Goal: Information Seeking & Learning: Find specific page/section

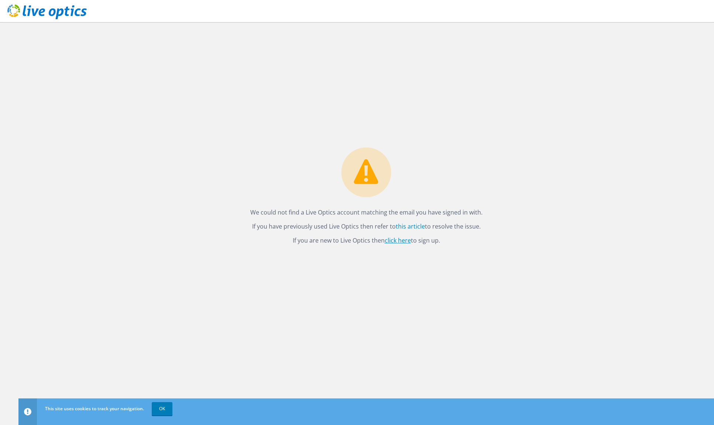
click at [401, 239] on link "click here" at bounding box center [398, 240] width 26 height 8
click at [162, 410] on link "OK" at bounding box center [162, 408] width 21 height 13
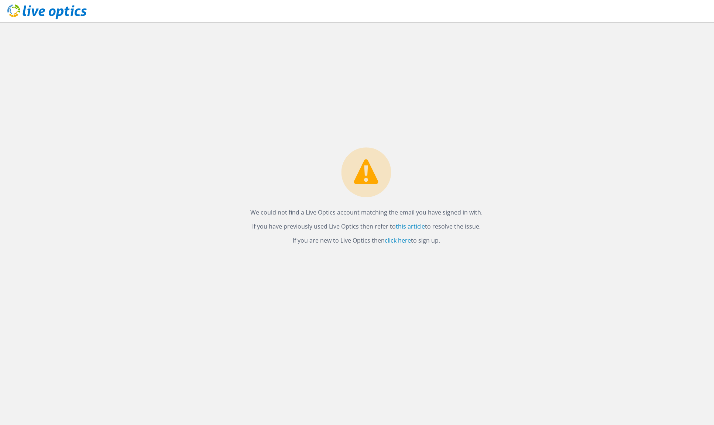
click at [94, 128] on div "We could not find a Live Optics account matching the email you have signed in w…" at bounding box center [365, 223] width 695 height 403
click at [413, 228] on link "this article" at bounding box center [410, 226] width 29 height 8
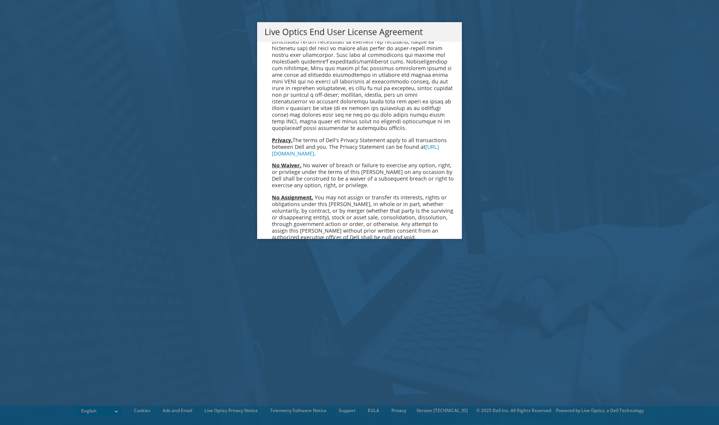
scroll to position [2791, 0]
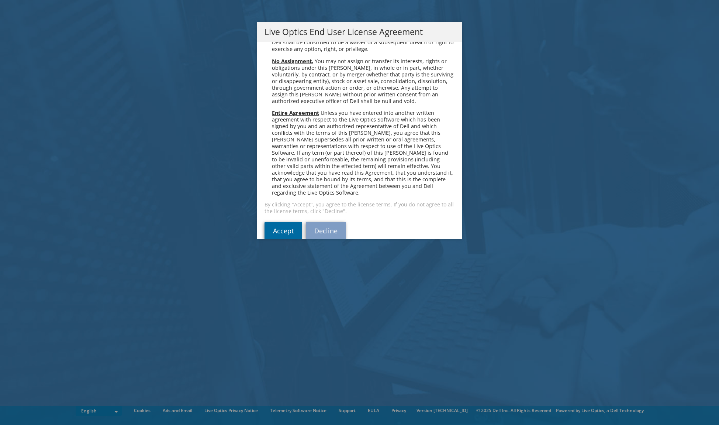
click at [278, 222] on link "Accept" at bounding box center [284, 231] width 38 height 18
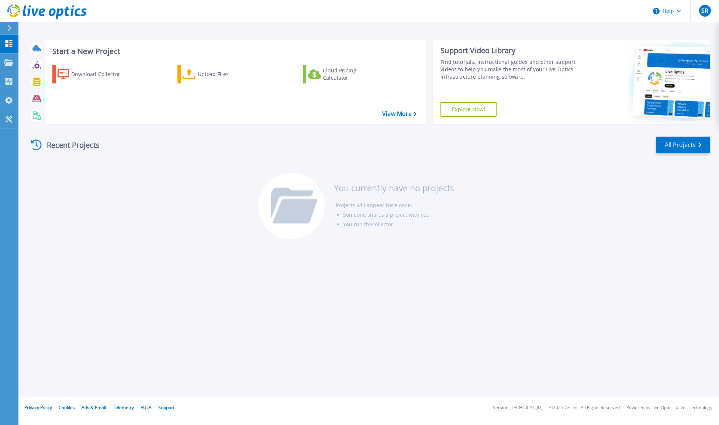
click at [543, 213] on div "Recent Projects All Projects You currently have no projects Projects will appea…" at bounding box center [369, 188] width 682 height 117
click at [708, 11] on span "SR" at bounding box center [705, 11] width 7 height 6
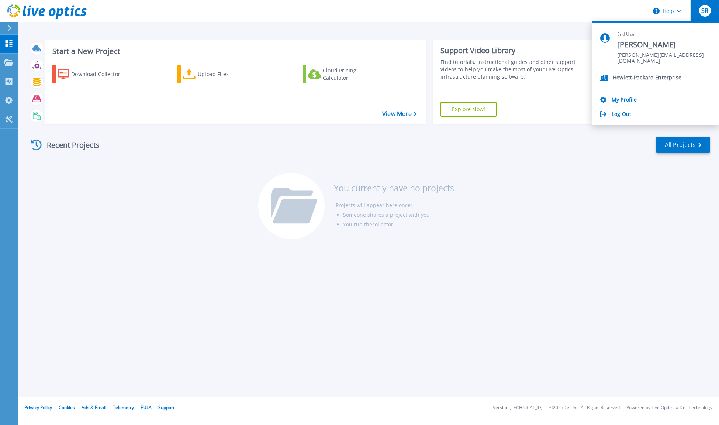
click at [566, 32] on div "Start a New Project Download Collector Upload Files Cloud Pricing Calculator Vi…" at bounding box center [368, 198] width 701 height 396
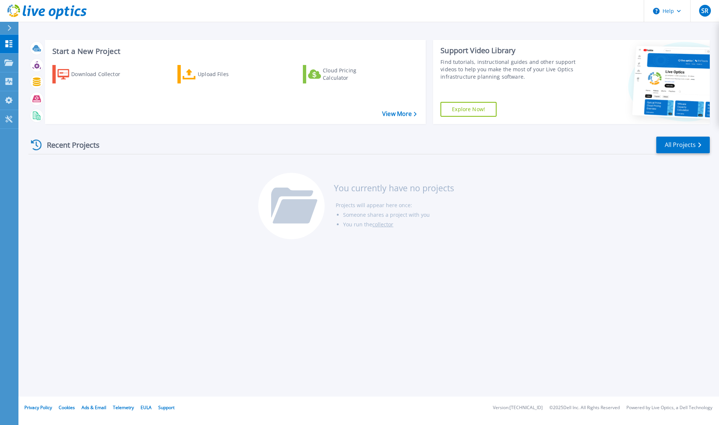
click at [76, 144] on div "Recent Projects" at bounding box center [68, 145] width 81 height 18
click at [398, 113] on link "View More" at bounding box center [399, 113] width 34 height 7
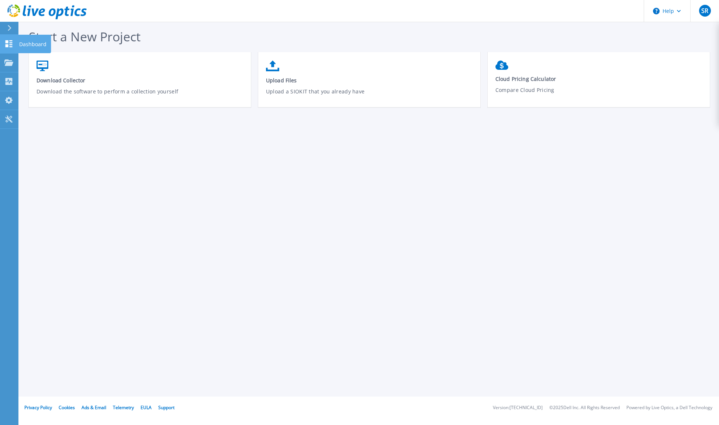
click at [9, 41] on icon at bounding box center [8, 43] width 9 height 7
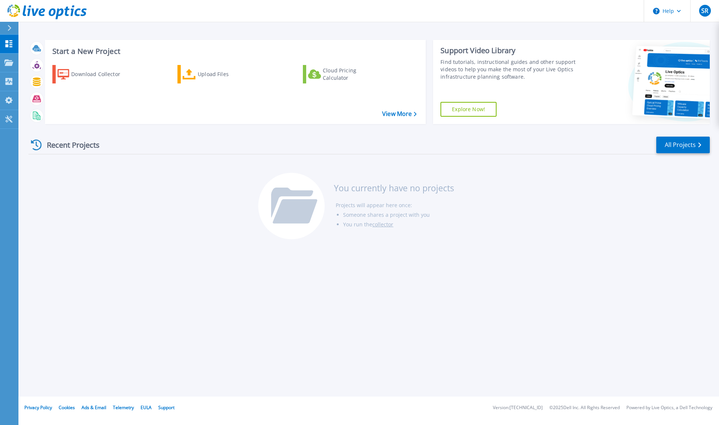
click at [12, 27] on div at bounding box center [13, 28] width 12 height 13
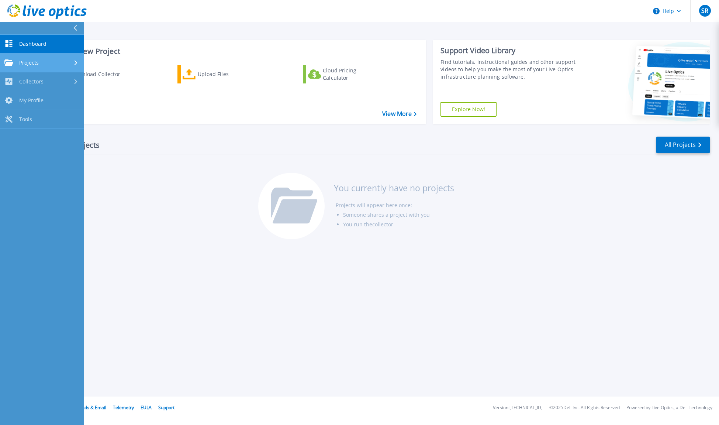
click at [43, 65] on div "Projects" at bounding box center [41, 62] width 75 height 7
click at [64, 78] on link "Search Projects" at bounding box center [42, 81] width 84 height 19
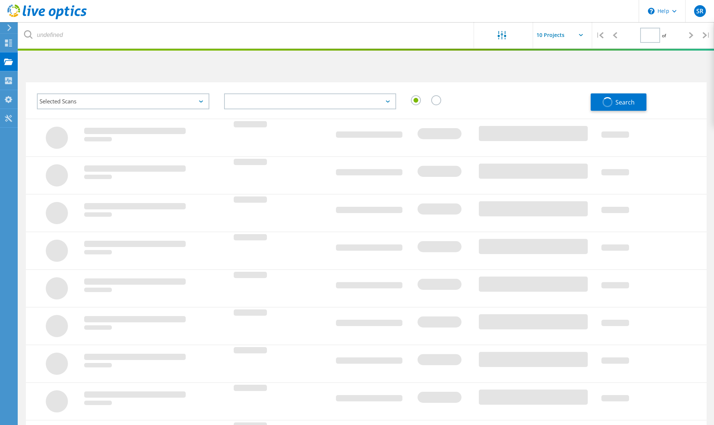
type input "1"
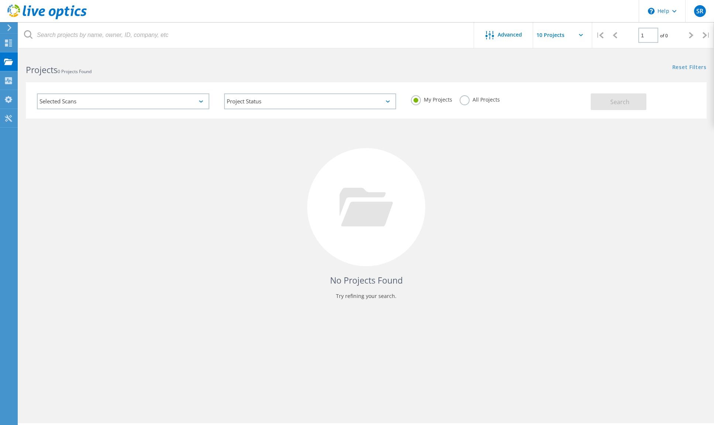
click at [101, 103] on div "Selected Scans" at bounding box center [123, 101] width 172 height 16
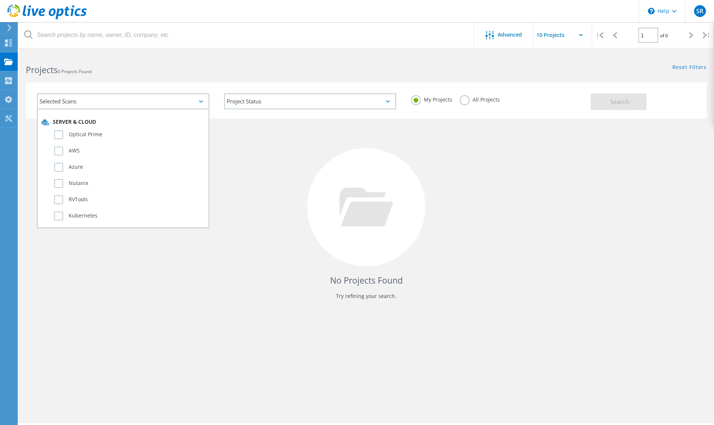
click at [105, 101] on div "Selected Scans" at bounding box center [123, 101] width 172 height 16
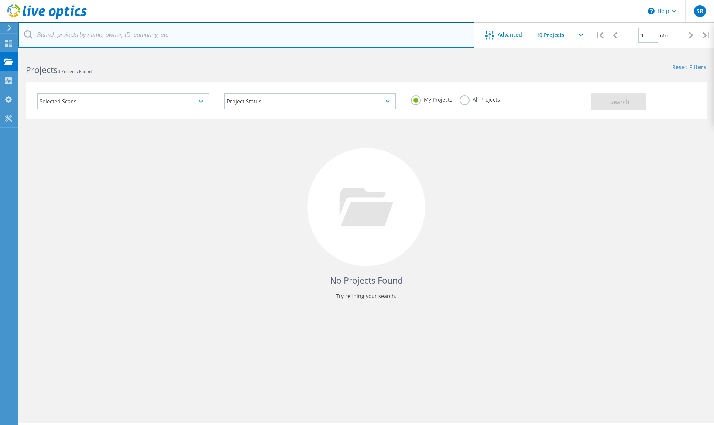
click at [63, 30] on input "text" at bounding box center [246, 35] width 456 height 26
click at [149, 42] on input "kaiser aluminum" at bounding box center [246, 35] width 456 height 26
type input "kaiser"
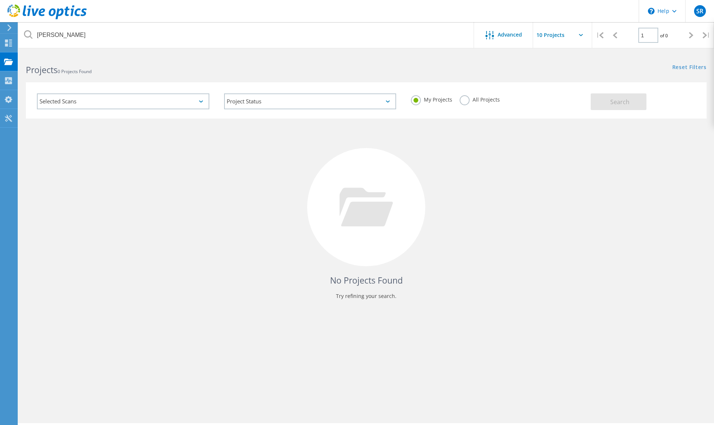
click at [464, 100] on label "All Projects" at bounding box center [479, 98] width 40 height 7
click at [0, 0] on input "All Projects" at bounding box center [0, 0] width 0 height 0
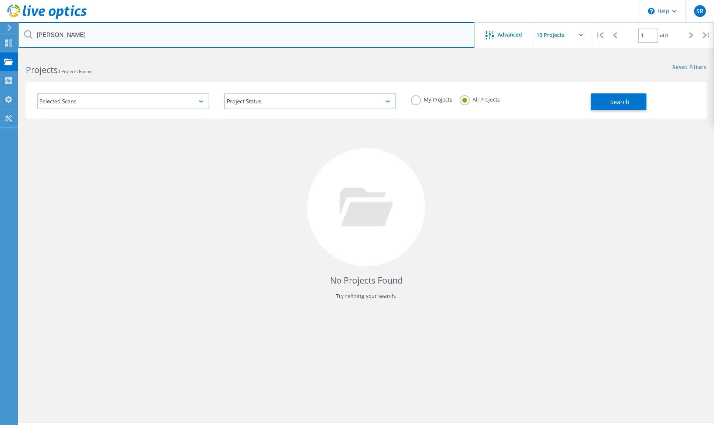
click at [104, 37] on input "[PERSON_NAME]" at bounding box center [246, 35] width 456 height 26
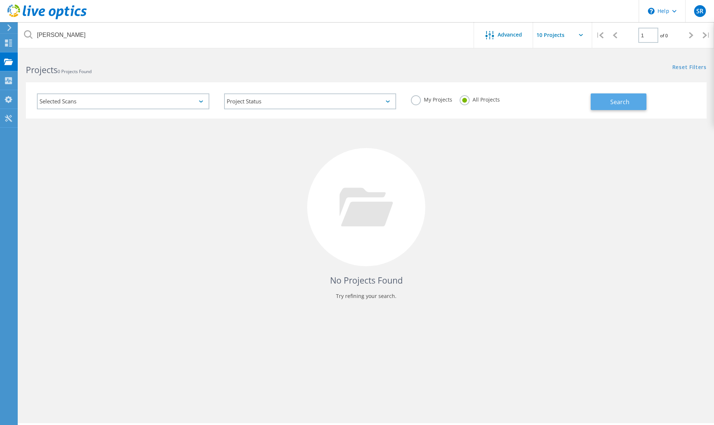
click at [613, 103] on span "Search" at bounding box center [619, 102] width 19 height 8
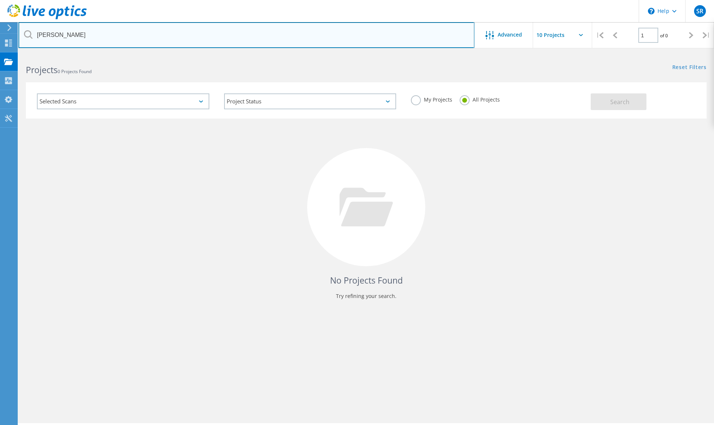
click at [65, 34] on input "[PERSON_NAME]" at bounding box center [246, 35] width 456 height 26
click at [106, 38] on input "[PERSON_NAME]" at bounding box center [246, 35] width 456 height 26
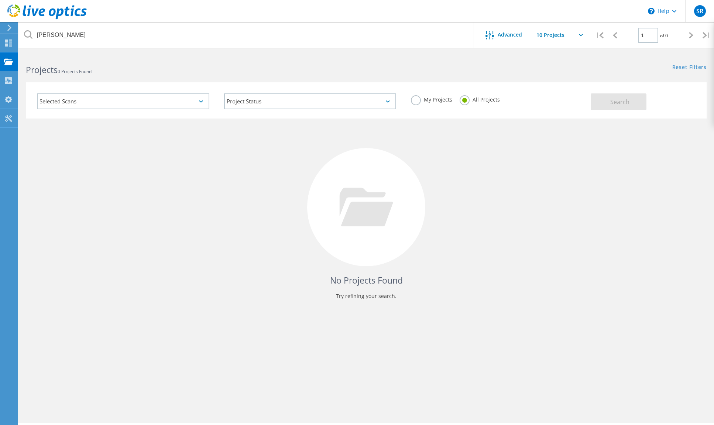
click at [76, 99] on div "Selected Scans" at bounding box center [123, 101] width 172 height 16
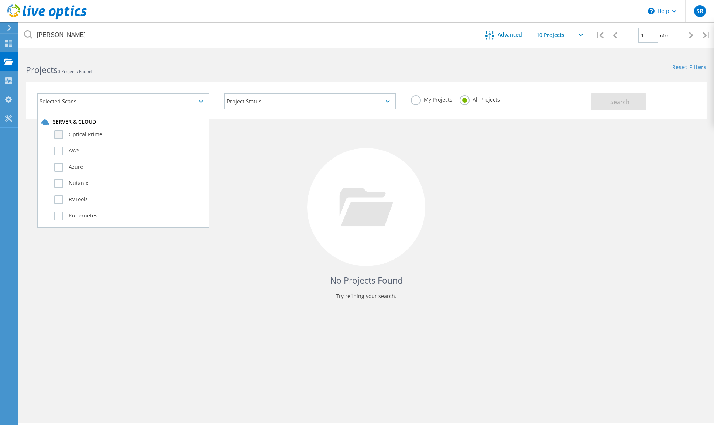
click at [57, 134] on label "Optical Prime" at bounding box center [129, 134] width 151 height 9
click at [0, 0] on input "Optical Prime" at bounding box center [0, 0] width 0 height 0
click at [265, 138] on div "No Projects Found Try refining your search." at bounding box center [366, 213] width 681 height 191
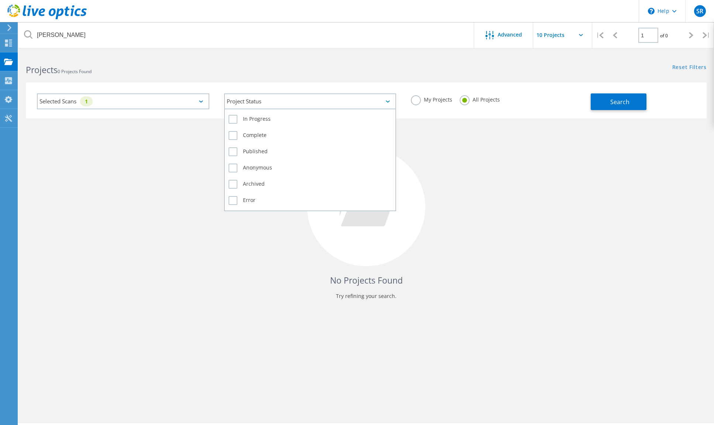
click at [328, 104] on div "Project Status" at bounding box center [310, 101] width 172 height 16
click at [231, 118] on label "In Progress" at bounding box center [309, 119] width 163 height 9
click at [0, 0] on input "In Progress" at bounding box center [0, 0] width 0 height 0
drag, startPoint x: 230, startPoint y: 131, endPoint x: 230, endPoint y: 135, distance: 4.1
click at [230, 131] on label "Complete" at bounding box center [309, 135] width 163 height 9
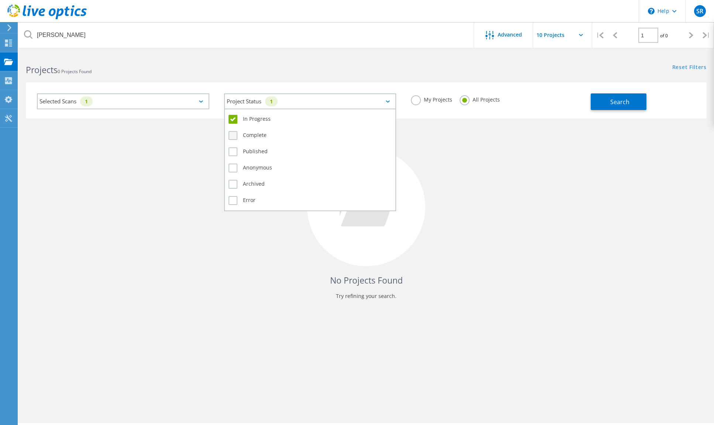
click at [0, 0] on input "Complete" at bounding box center [0, 0] width 0 height 0
click at [230, 150] on label "Published" at bounding box center [309, 151] width 163 height 9
click at [0, 0] on input "Published" at bounding box center [0, 0] width 0 height 0
click at [232, 167] on label "Anonymous" at bounding box center [309, 167] width 163 height 9
click at [0, 0] on input "Anonymous" at bounding box center [0, 0] width 0 height 0
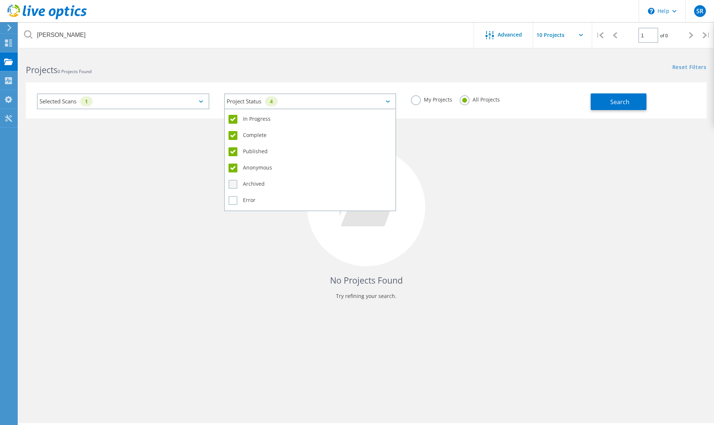
click at [234, 183] on label "Archived" at bounding box center [309, 184] width 163 height 9
click at [0, 0] on input "Archived" at bounding box center [0, 0] width 0 height 0
click at [236, 201] on label "Error" at bounding box center [309, 200] width 163 height 9
click at [0, 0] on input "Error" at bounding box center [0, 0] width 0 height 0
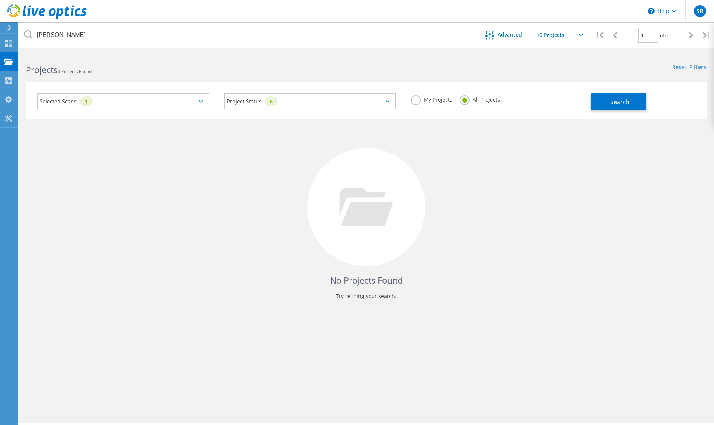
click at [528, 201] on div "No Projects Found Try refining your search." at bounding box center [366, 213] width 681 height 191
click at [627, 101] on span "Search" at bounding box center [619, 102] width 19 height 8
click at [485, 30] on div "Advanced" at bounding box center [503, 35] width 59 height 26
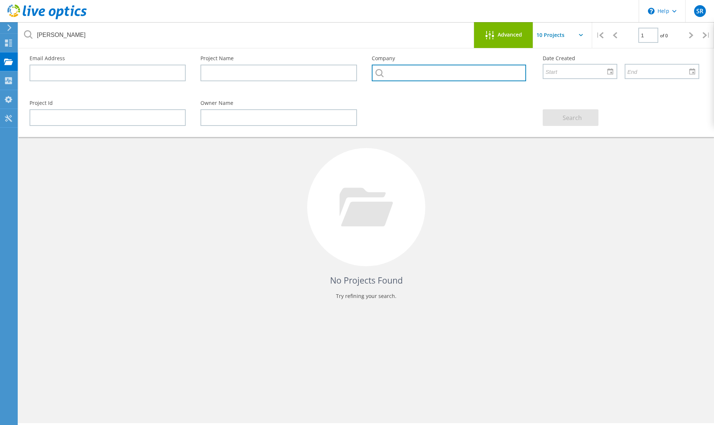
click at [431, 70] on input "text" at bounding box center [449, 73] width 154 height 17
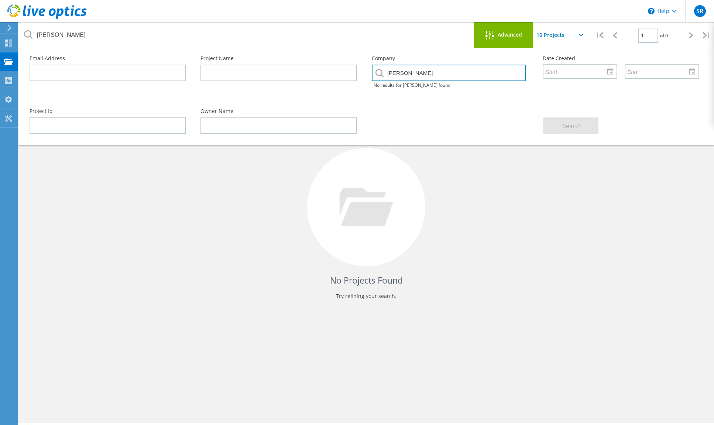
type input "[PERSON_NAME]"
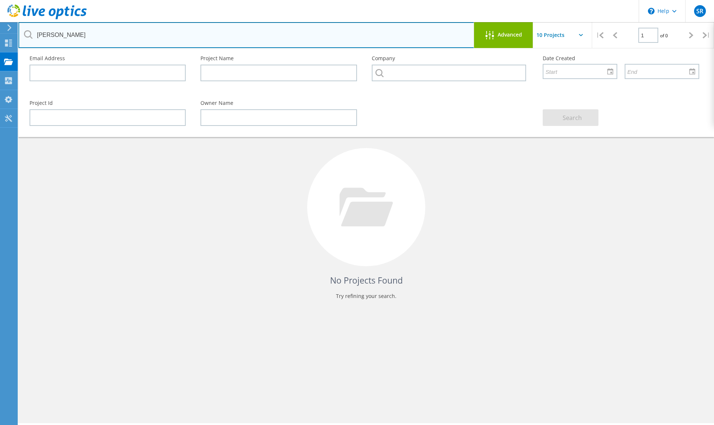
drag, startPoint x: 57, startPoint y: 34, endPoint x: -2, endPoint y: 34, distance: 59.1
click at [0, 34] on html "\n Help Explore Helpful Articles Contact Support SR End User Sebastian Rako seb…" at bounding box center [357, 222] width 714 height 445
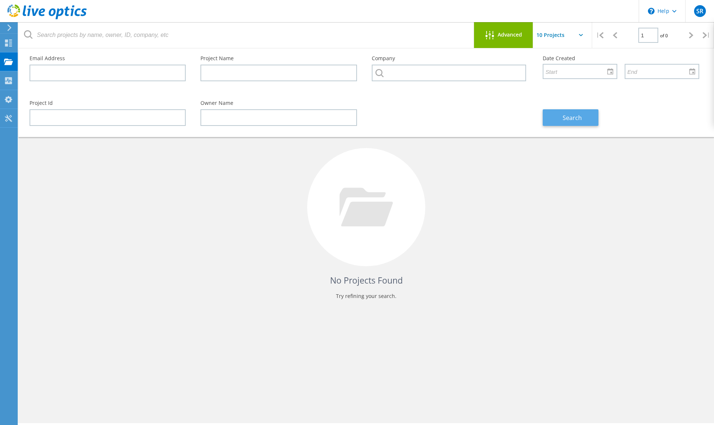
click at [573, 119] on span "Search" at bounding box center [571, 118] width 19 height 8
click at [514, 30] on div "Advanced" at bounding box center [503, 35] width 59 height 26
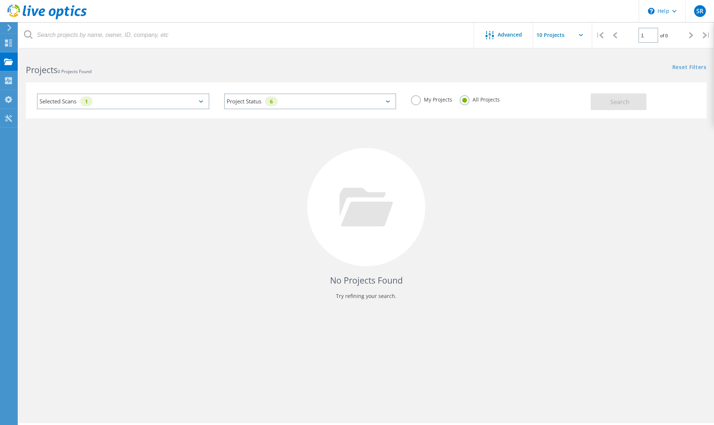
click at [300, 167] on div "No Projects Found Try refining your search." at bounding box center [366, 213] width 681 height 191
click at [65, 145] on div "No Projects Found Try refining your search." at bounding box center [366, 213] width 681 height 191
click at [7, 44] on use at bounding box center [8, 42] width 7 height 7
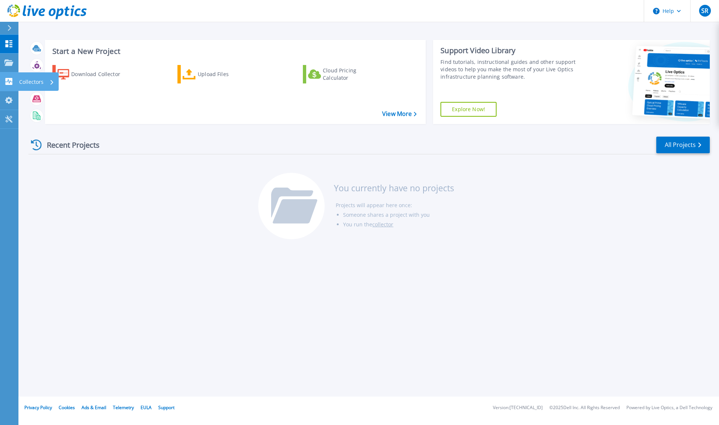
click at [6, 80] on icon at bounding box center [9, 81] width 7 height 7
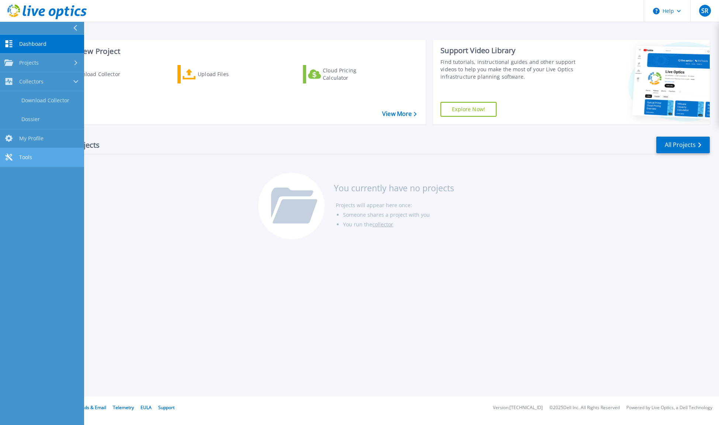
click at [26, 154] on span "Tools" at bounding box center [25, 157] width 13 height 7
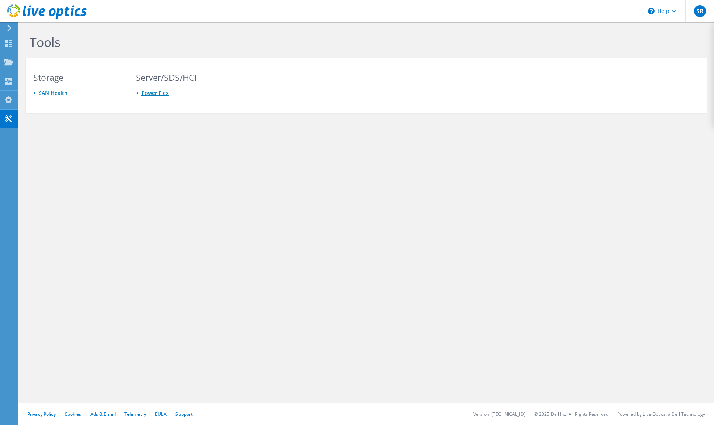
click at [152, 93] on link "Power Flex" at bounding box center [154, 92] width 27 height 7
click at [8, 44] on icon at bounding box center [8, 43] width 9 height 7
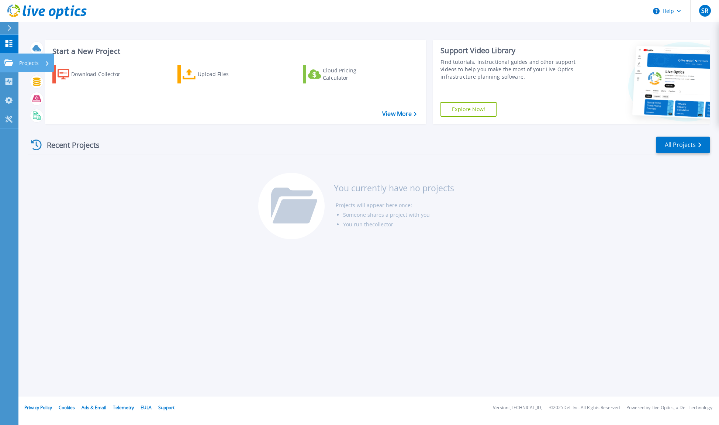
click at [7, 59] on icon at bounding box center [8, 62] width 9 height 6
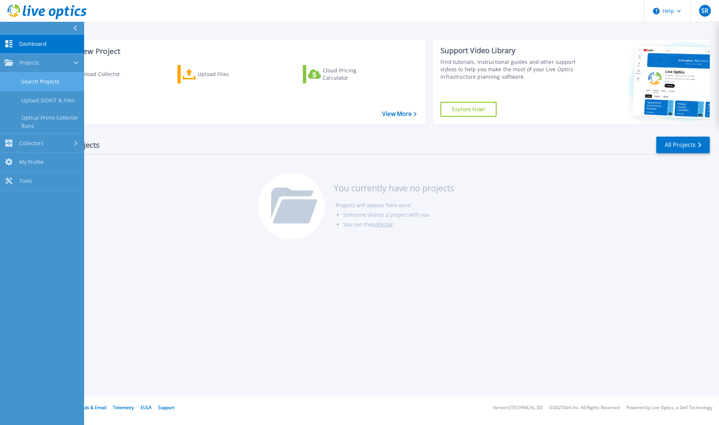
click at [48, 80] on link "Search Projects" at bounding box center [42, 81] width 84 height 19
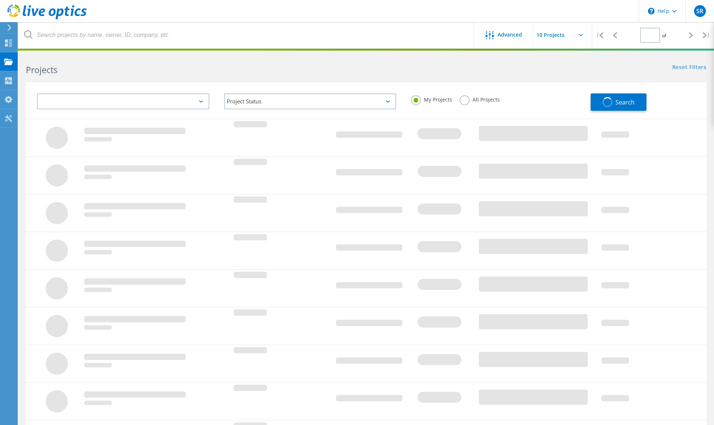
type input "1"
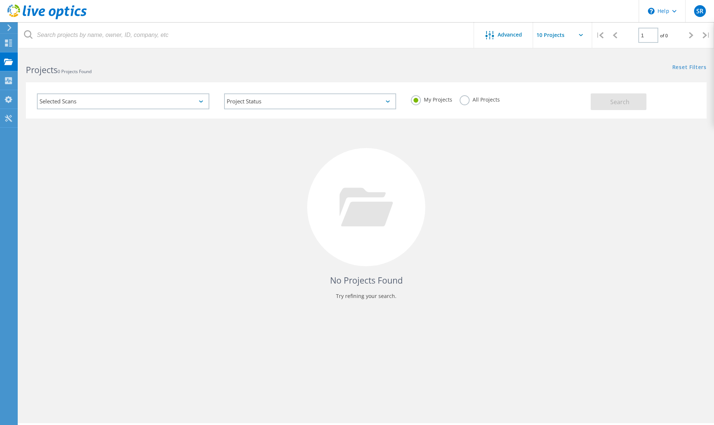
click at [79, 100] on div "Selected Scans" at bounding box center [123, 101] width 172 height 16
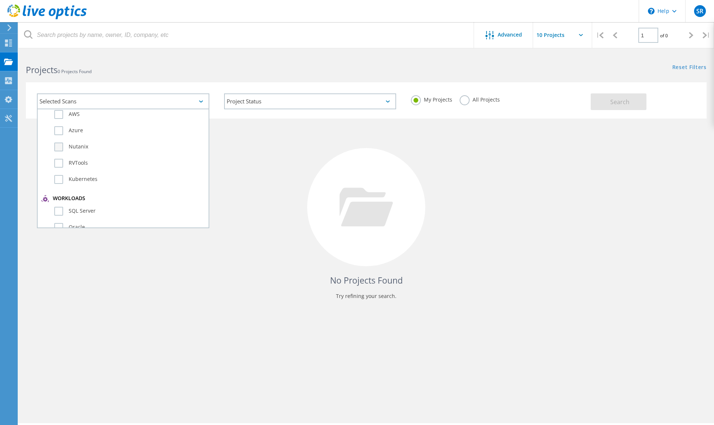
scroll to position [37, 0]
click at [59, 162] on label "RVTools" at bounding box center [129, 162] width 151 height 9
click at [0, 0] on input "RVTools" at bounding box center [0, 0] width 0 height 0
click at [56, 134] on label "Optical Prime" at bounding box center [129, 134] width 151 height 9
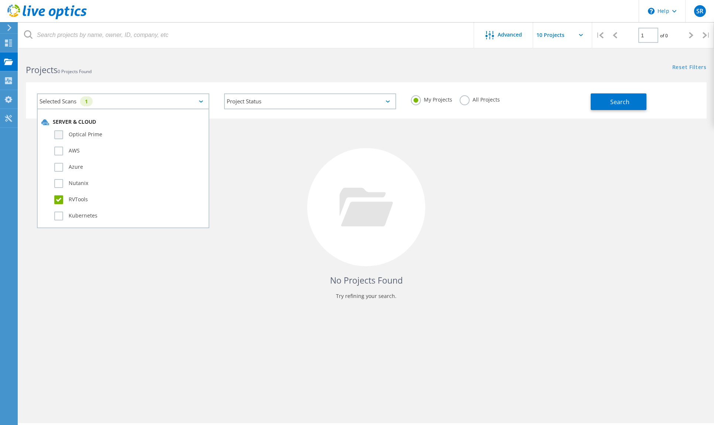
click at [0, 0] on input "Optical Prime" at bounding box center [0, 0] width 0 height 0
click at [328, 153] on div "No Projects Found Try refining your search." at bounding box center [366, 213] width 681 height 191
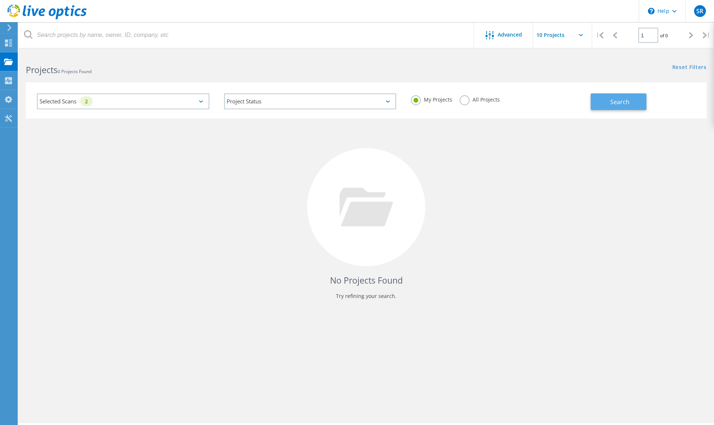
click at [624, 101] on span "Search" at bounding box center [619, 102] width 19 height 8
click at [465, 100] on label "All Projects" at bounding box center [479, 98] width 40 height 7
click at [0, 0] on input "All Projects" at bounding box center [0, 0] width 0 height 0
click at [617, 99] on span "Search" at bounding box center [619, 102] width 19 height 8
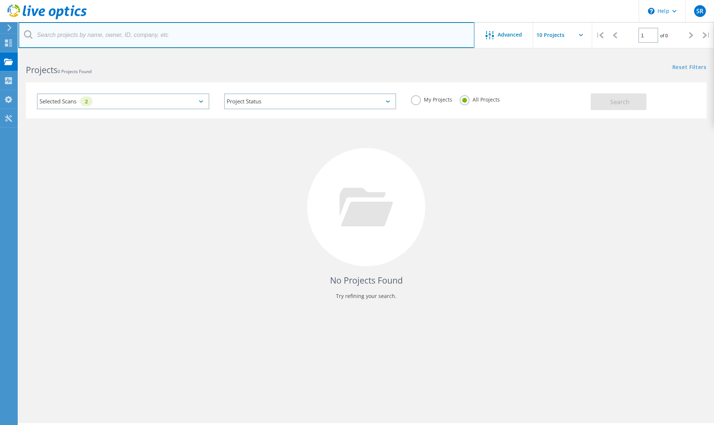
click at [109, 35] on input "text" at bounding box center [246, 35] width 456 height 26
type input "[PERSON_NAME]"
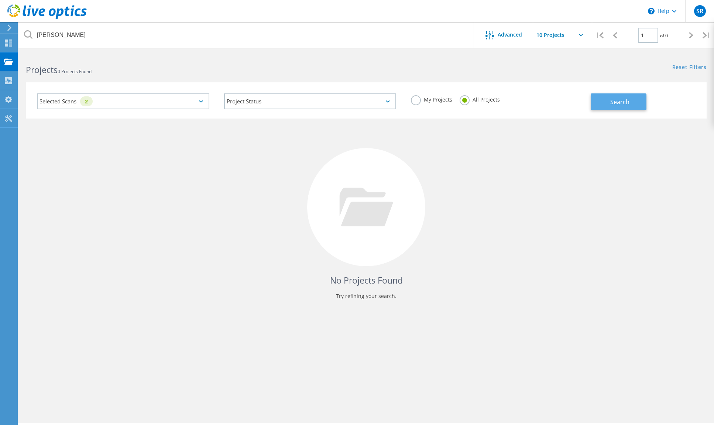
click at [617, 101] on span "Search" at bounding box center [619, 102] width 19 height 8
